Goal: Contribute content

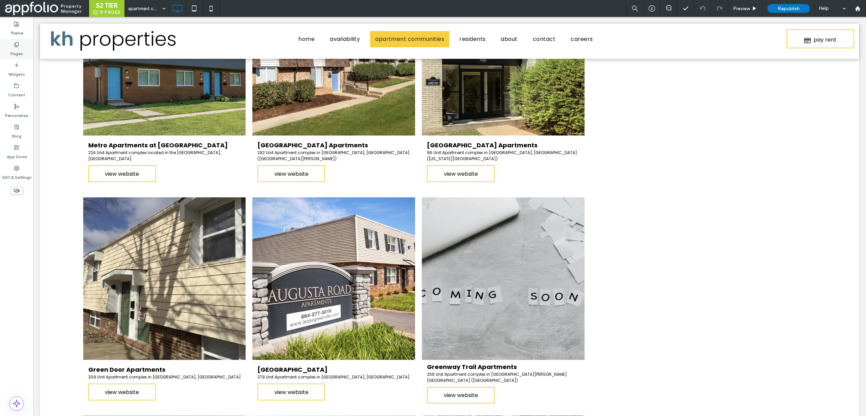
scroll to position [590, 0]
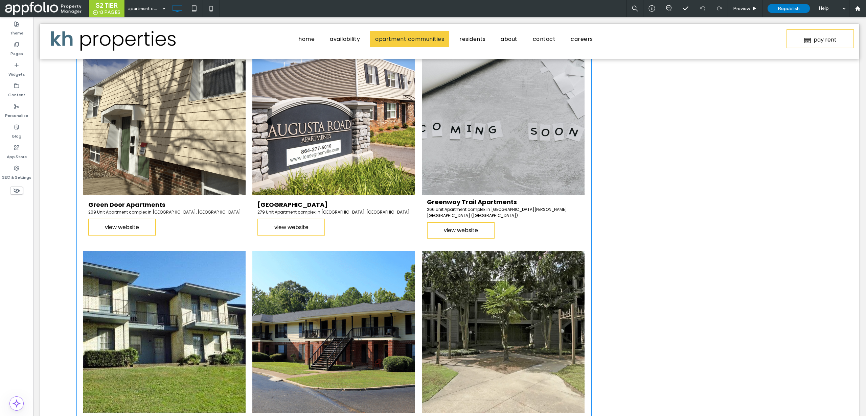
click at [504, 121] on link at bounding box center [503, 113] width 163 height 163
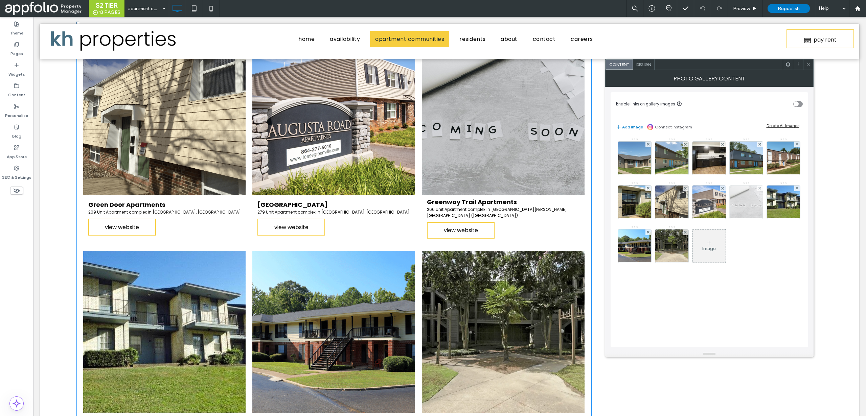
click at [747, 199] on img at bounding box center [746, 202] width 50 height 33
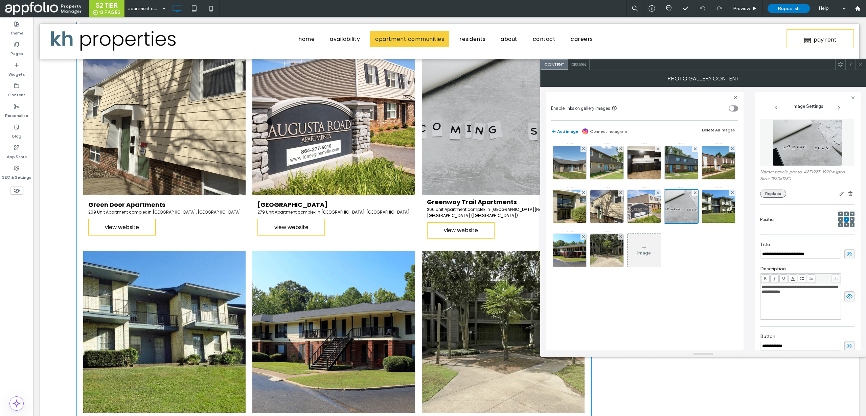
scroll to position [0, 0]
click at [766, 190] on div "Replace" at bounding box center [807, 194] width 94 height 8
click at [767, 192] on button "Replace" at bounding box center [773, 194] width 26 height 8
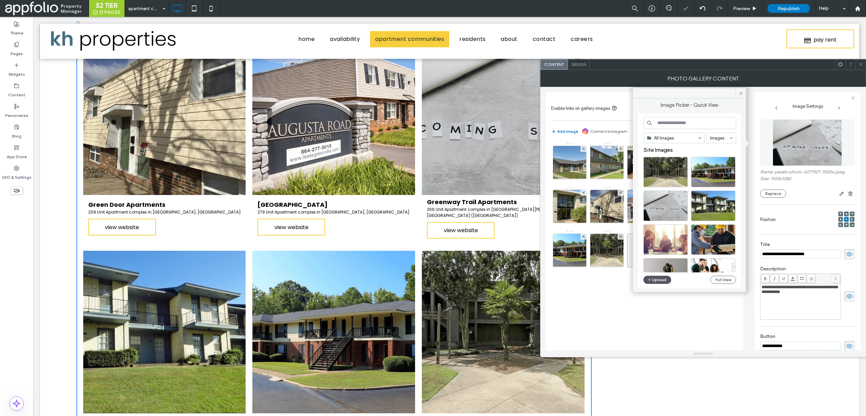
click at [661, 281] on button "Upload" at bounding box center [657, 280] width 28 height 8
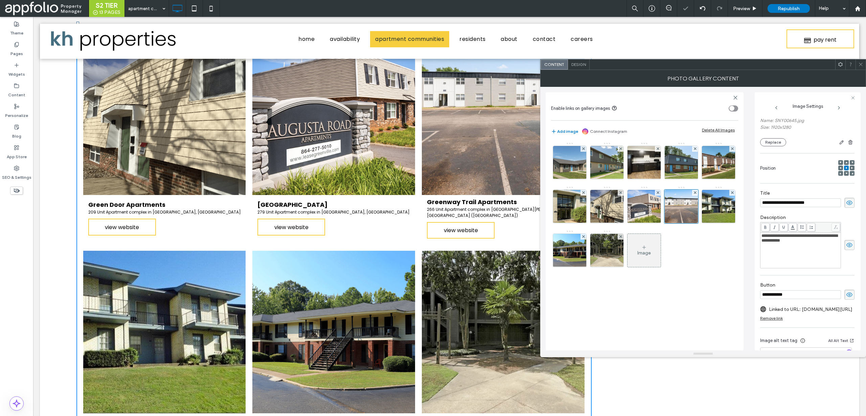
scroll to position [79, 0]
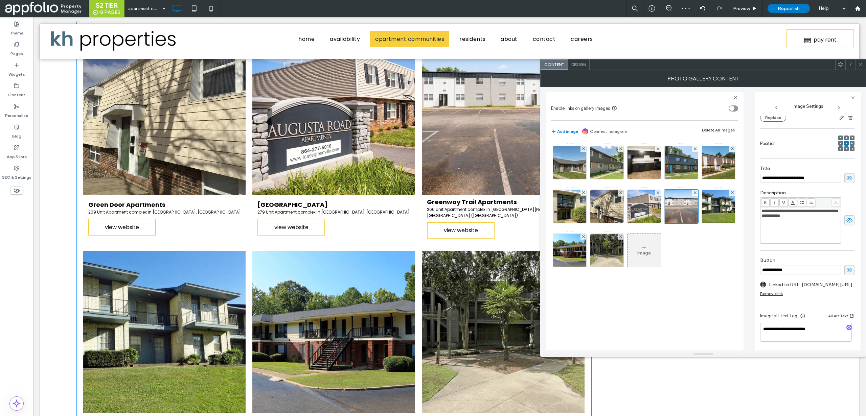
click at [859, 64] on icon at bounding box center [860, 64] width 5 height 5
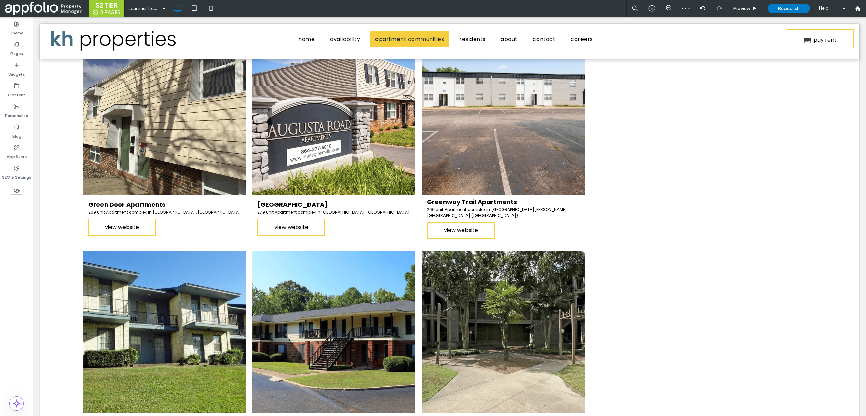
scroll to position [556, 0]
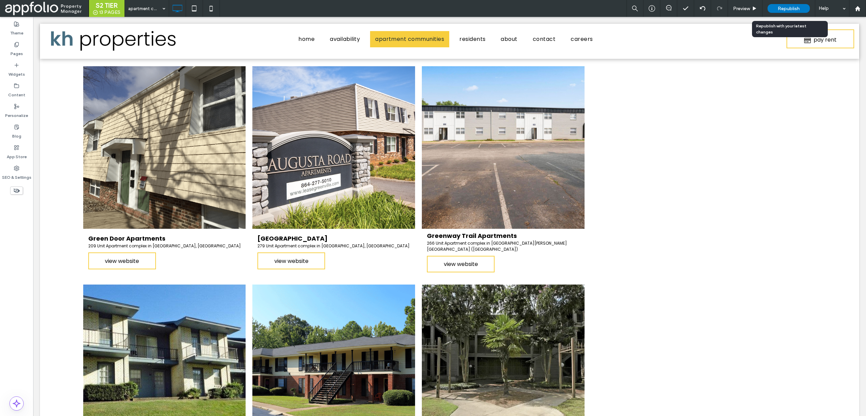
click at [786, 9] on span "Republish" at bounding box center [789, 9] width 22 height 6
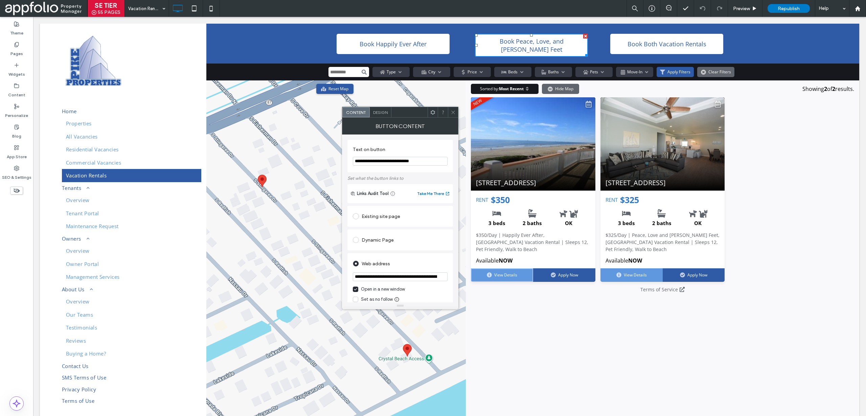
scroll to position [0, 56]
drag, startPoint x: 445, startPoint y: 296, endPoint x: 480, endPoint y: 276, distance: 39.7
paste input "*******"
type input "**********"
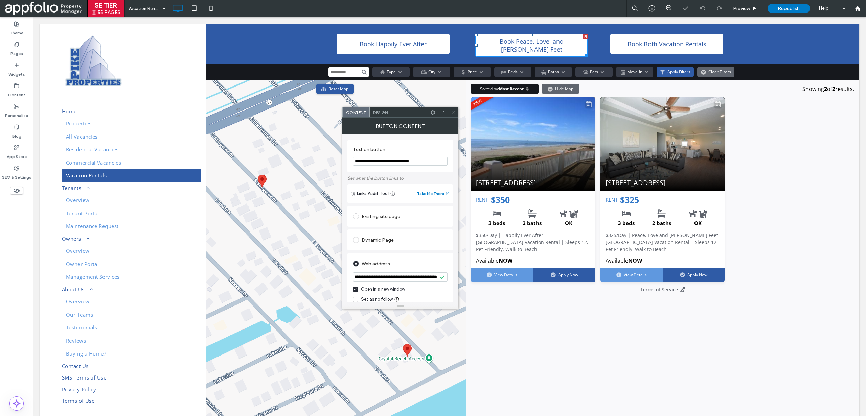
click at [454, 280] on div "**********" at bounding box center [400, 219] width 116 height 168
click at [453, 113] on icon at bounding box center [452, 112] width 5 height 5
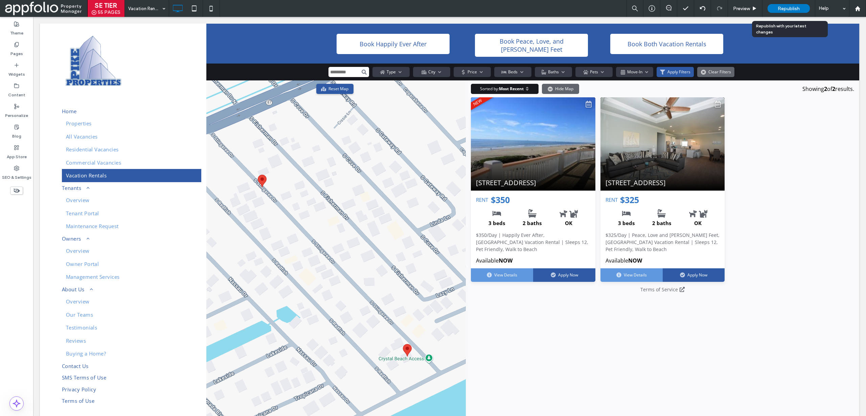
click at [771, 7] on div "Republish" at bounding box center [788, 8] width 42 height 9
